Goal: Task Accomplishment & Management: Use online tool/utility

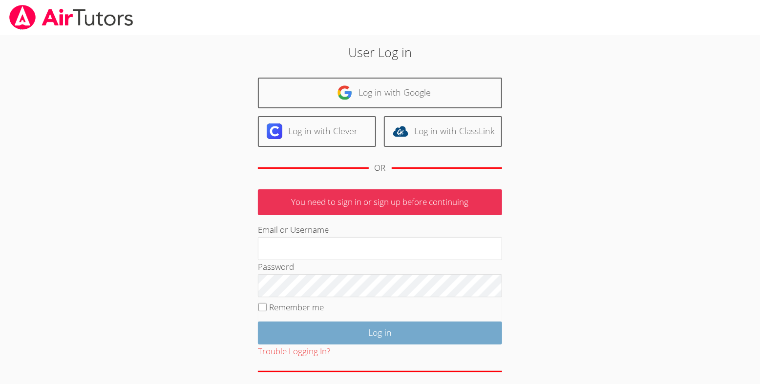
type input "michellebermastutor@gmail.com"
click at [394, 345] on input "Log in" at bounding box center [380, 333] width 244 height 23
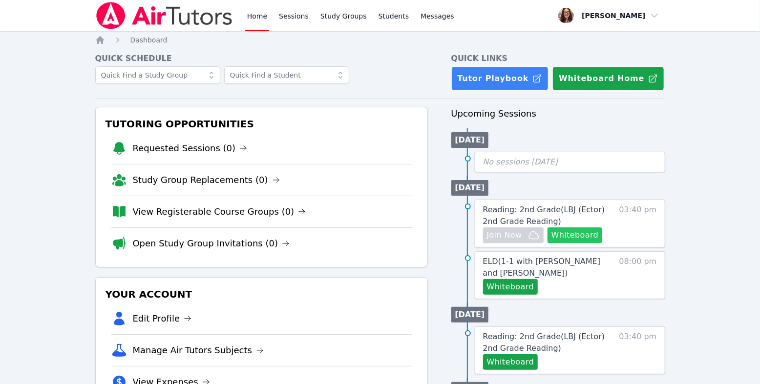
click at [547, 243] on button "Whiteboard" at bounding box center [574, 236] width 55 height 16
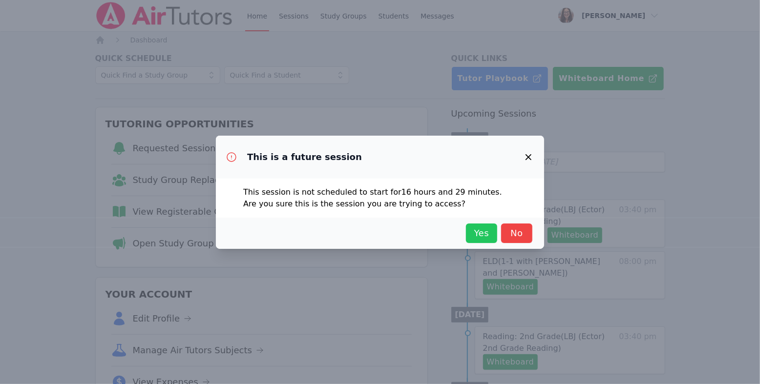
click at [492, 240] on span "Yes" at bounding box center [481, 234] width 21 height 14
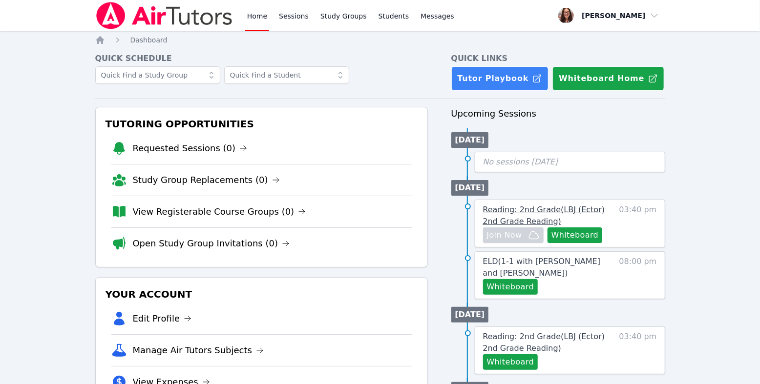
click at [530, 226] on span "Reading: 2nd Grade ( LBJ (Ector) 2nd Grade Reading )" at bounding box center [544, 215] width 122 height 21
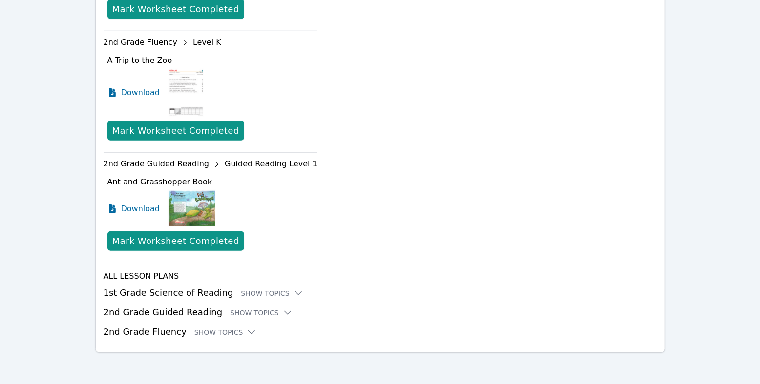
scroll to position [748, 0]
click at [293, 289] on div "Show Topics" at bounding box center [272, 294] width 63 height 10
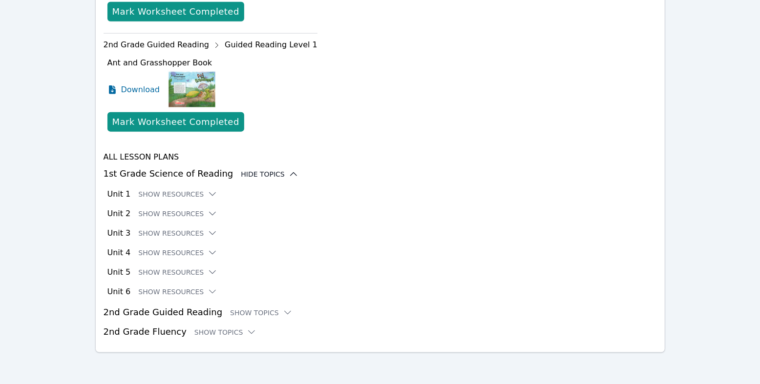
scroll to position [897, 0]
click at [204, 189] on button "Show Resources" at bounding box center [177, 194] width 79 height 10
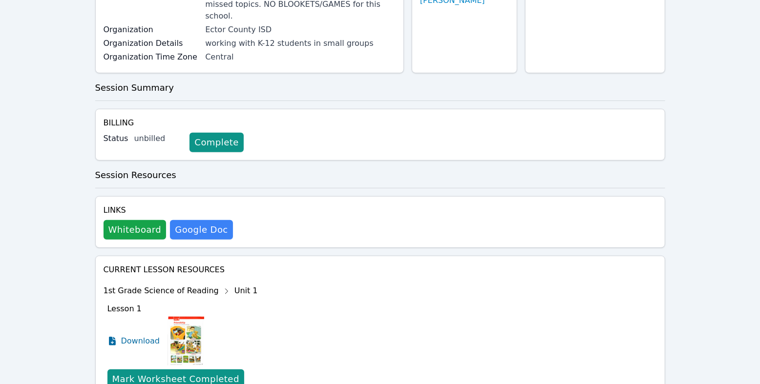
scroll to position [0, 0]
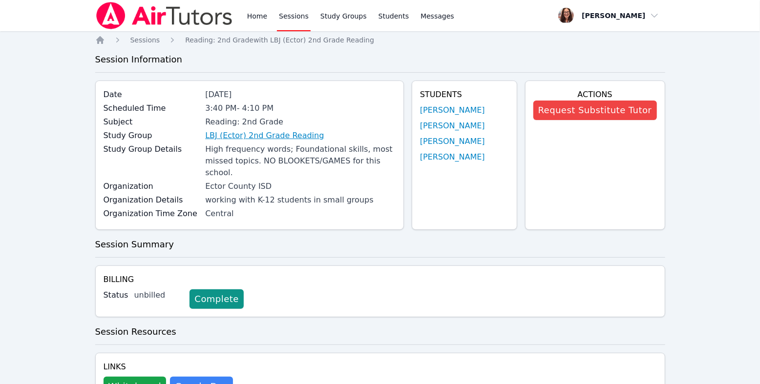
click at [312, 142] on link "LBJ (Ector) 2nd Grade Reading" at bounding box center [264, 136] width 119 height 12
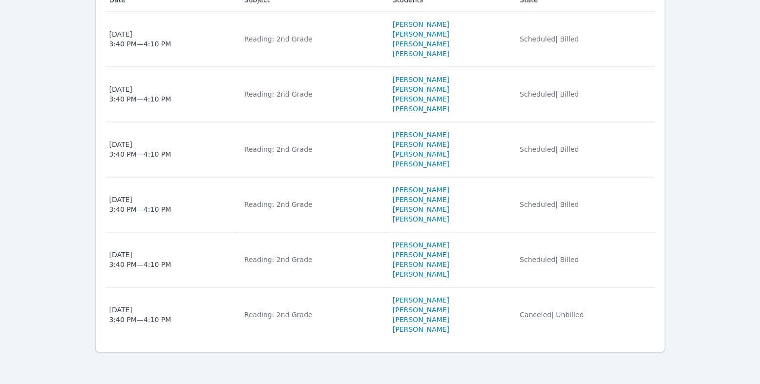
scroll to position [1231, 0]
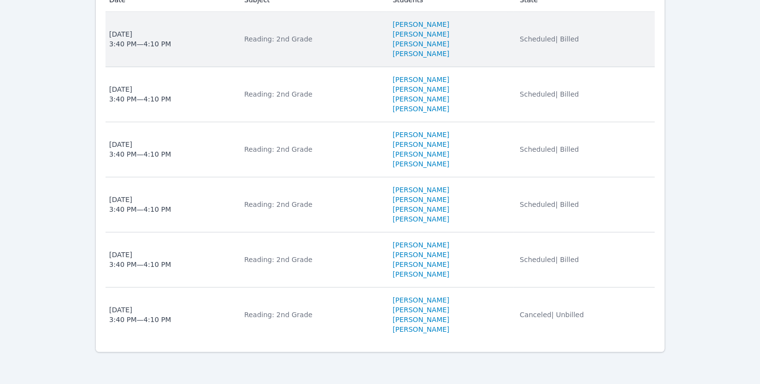
click at [162, 49] on div "[DATE] 3:40 PM — 4:10 PM" at bounding box center [140, 40] width 62 height 20
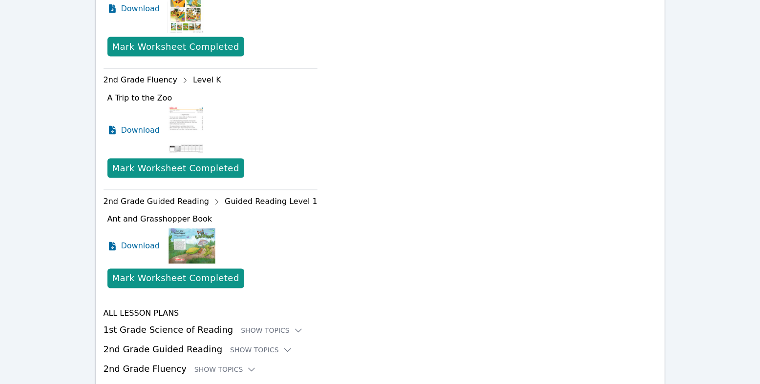
scroll to position [840, 0]
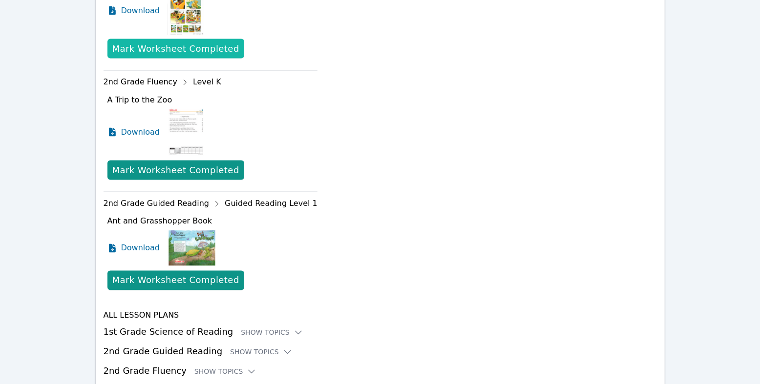
click at [239, 56] on div "Mark Worksheet Completed" at bounding box center [175, 49] width 127 height 14
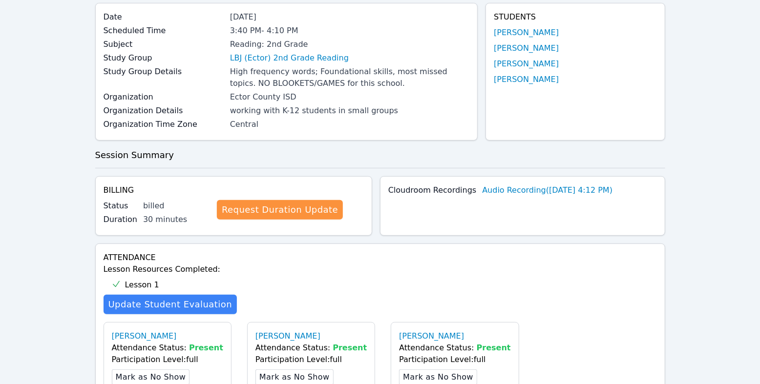
scroll to position [0, 0]
